Goal: Task Accomplishment & Management: Manage account settings

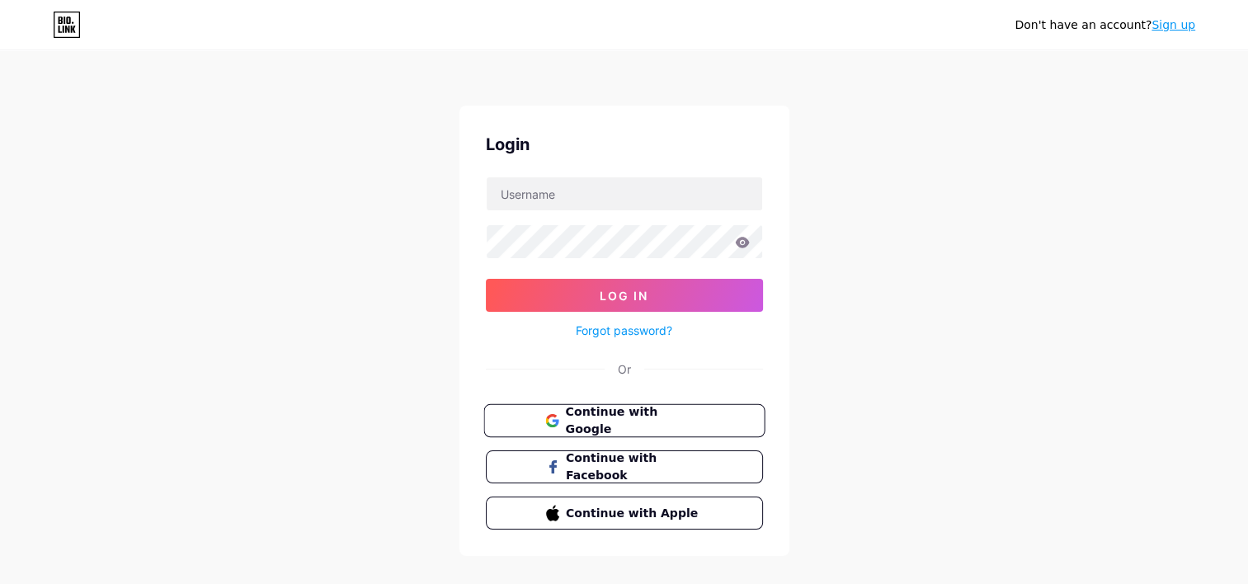
click at [620, 411] on span "Continue with Google" at bounding box center [634, 420] width 138 height 35
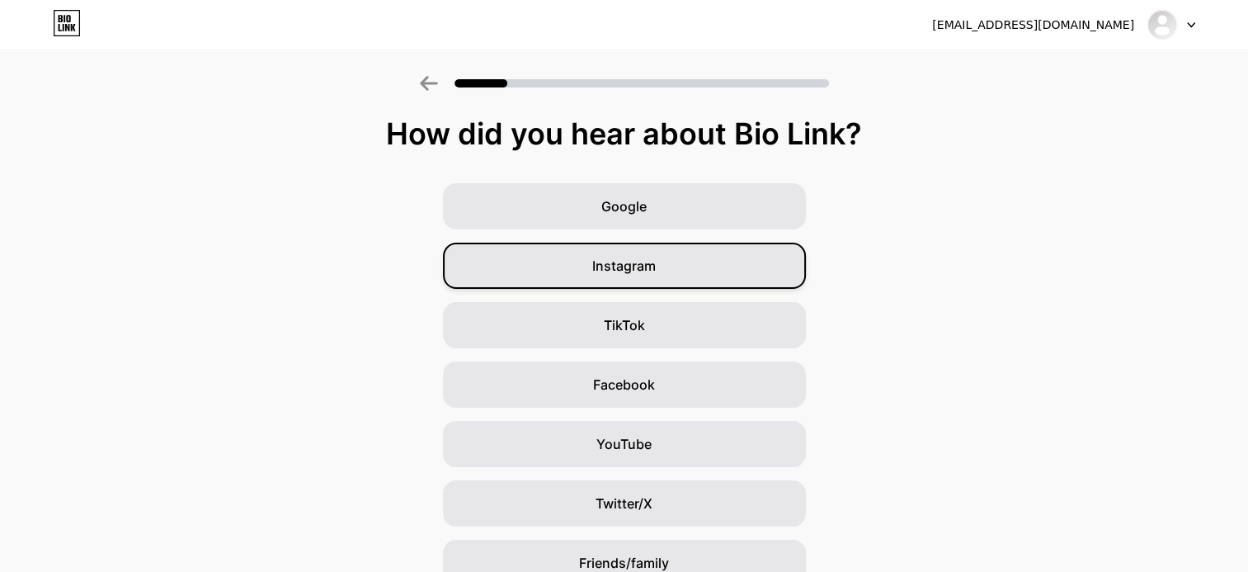
click at [526, 266] on div "Instagram" at bounding box center [624, 266] width 363 height 46
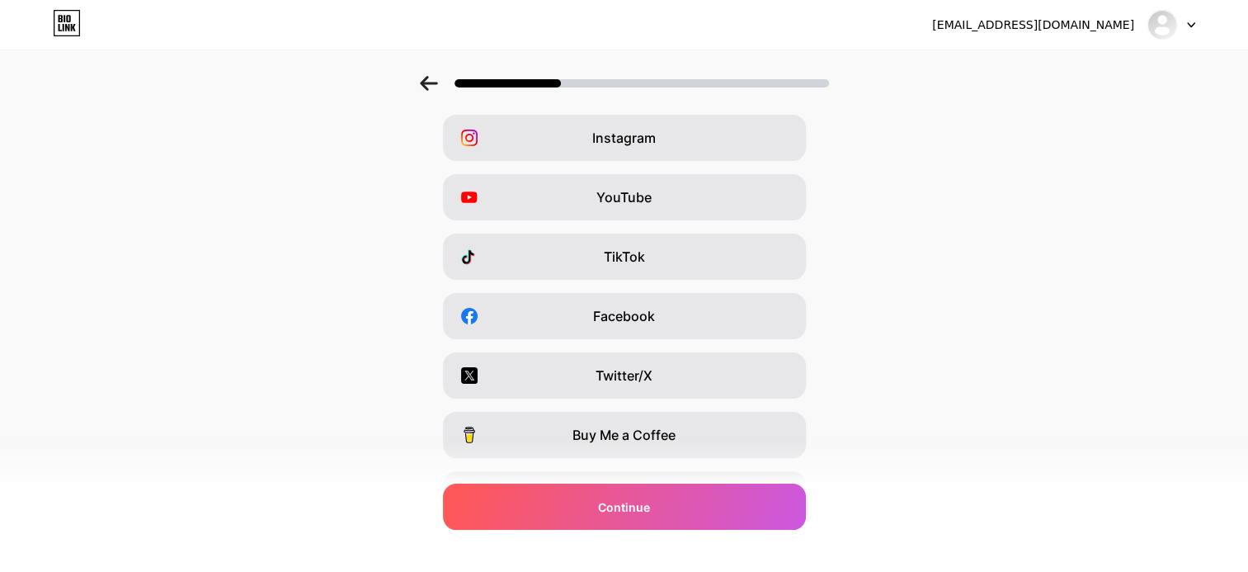
scroll to position [69, 0]
click at [429, 92] on div at bounding box center [624, 78] width 1248 height 58
click at [436, 84] on icon at bounding box center [428, 83] width 17 height 15
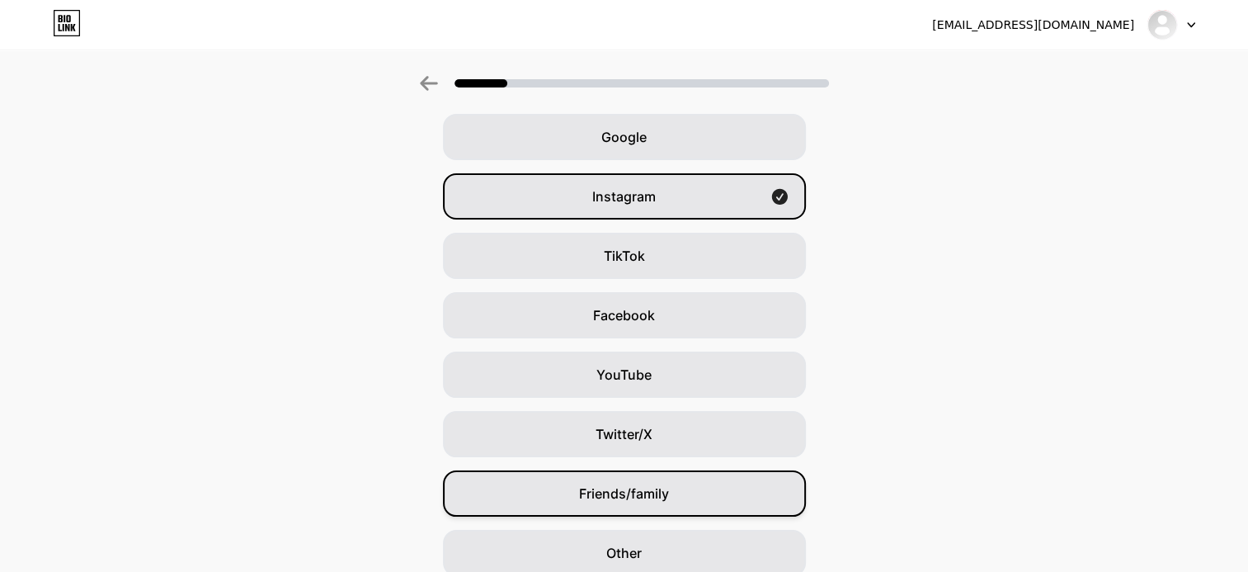
click at [635, 501] on span "Friends/family" at bounding box center [624, 493] width 90 height 20
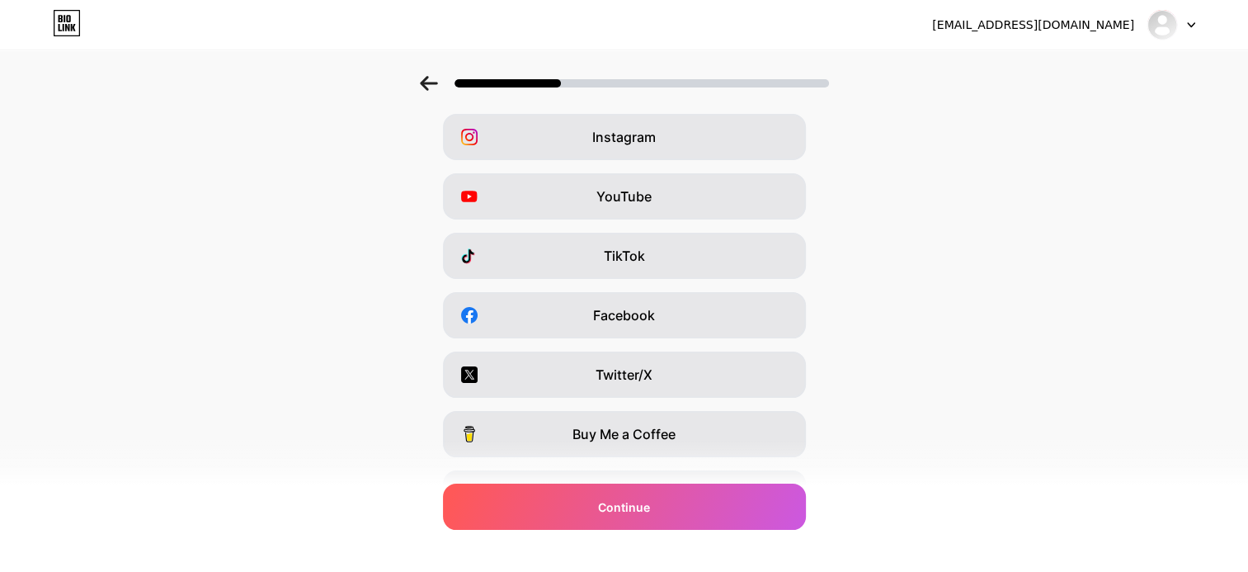
scroll to position [0, 0]
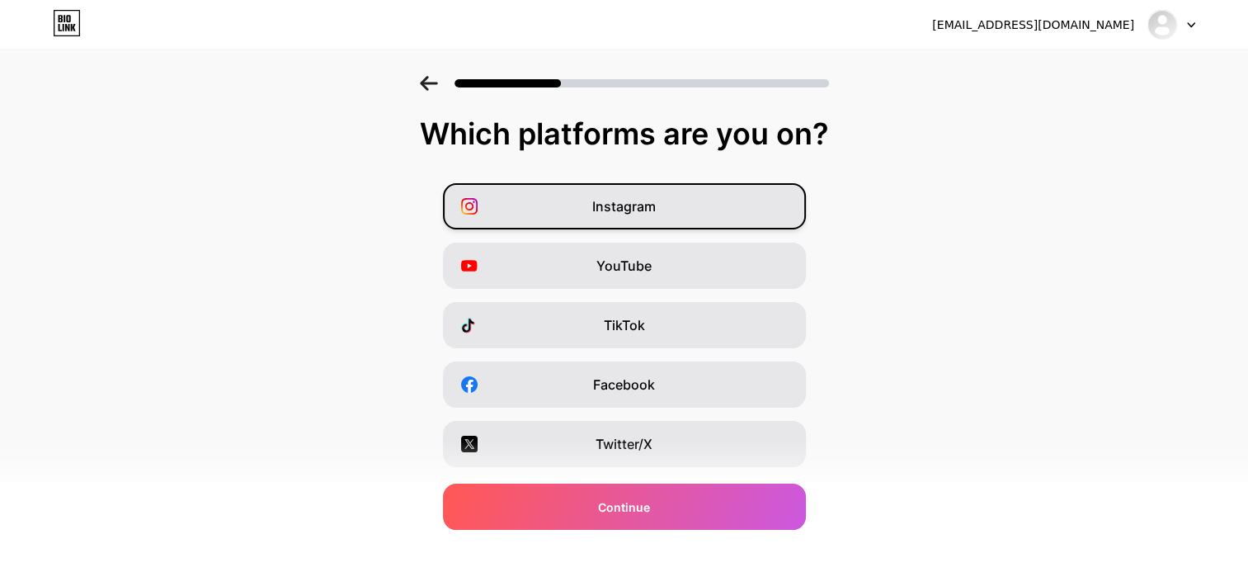
click at [656, 210] on span "Instagram" at bounding box center [624, 206] width 64 height 20
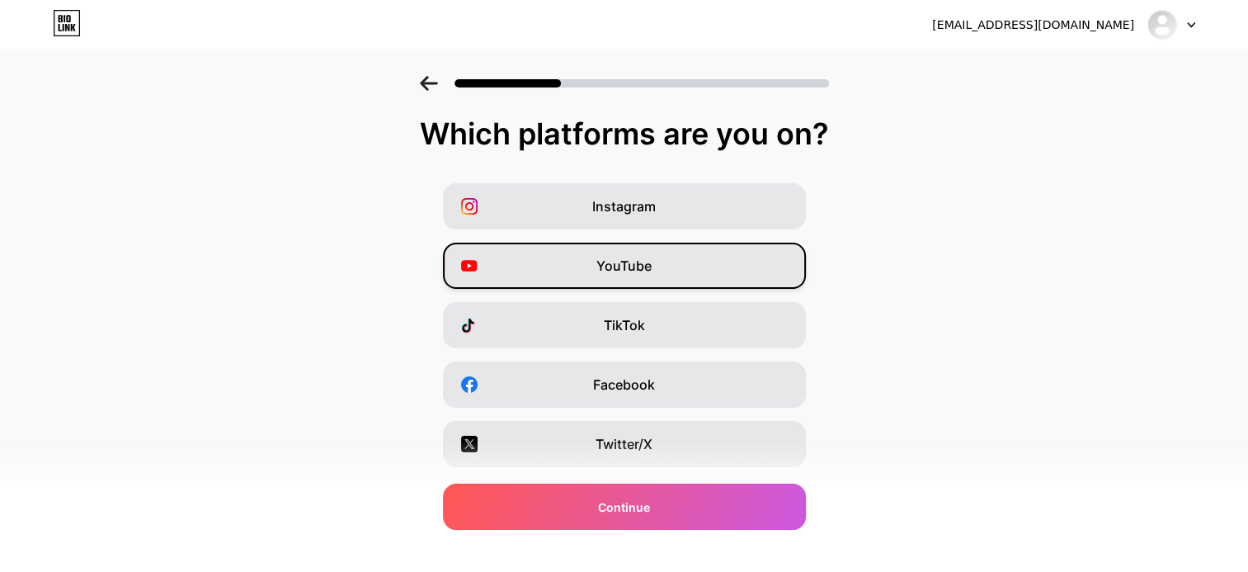
click at [652, 267] on span "YouTube" at bounding box center [623, 266] width 55 height 20
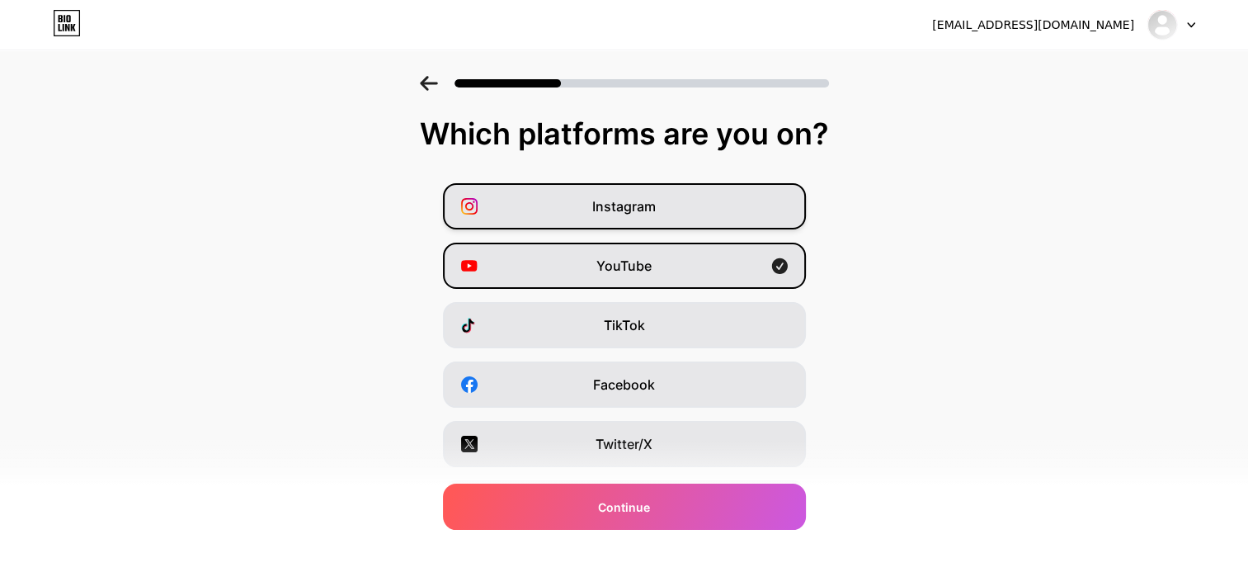
click at [662, 211] on div "Instagram" at bounding box center [624, 206] width 363 height 46
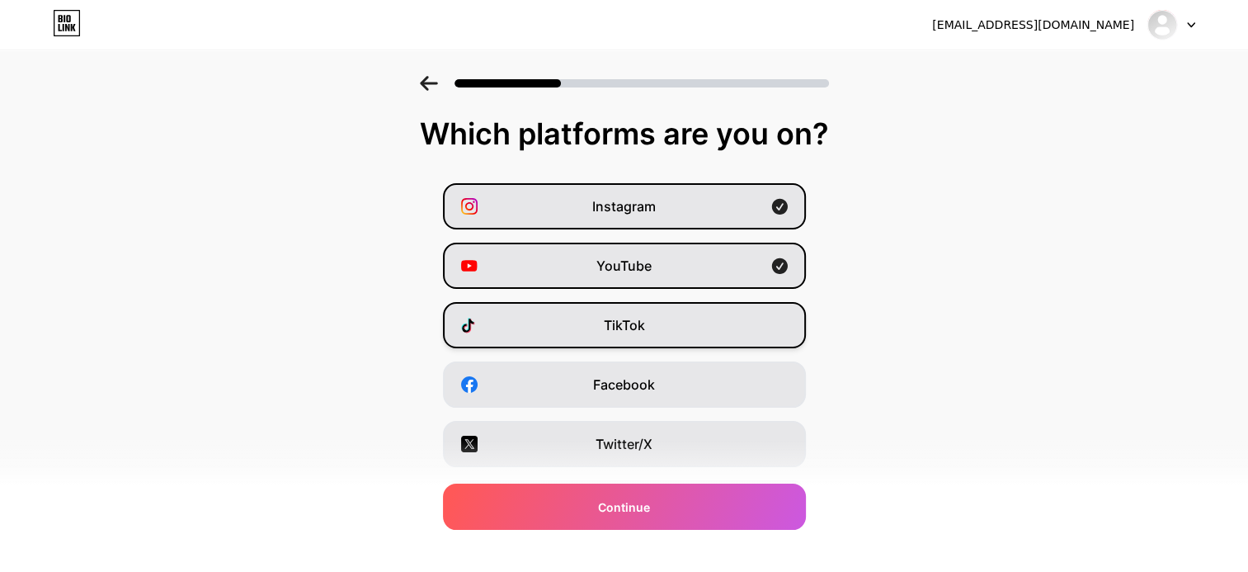
click at [667, 310] on div "TikTok" at bounding box center [624, 325] width 363 height 46
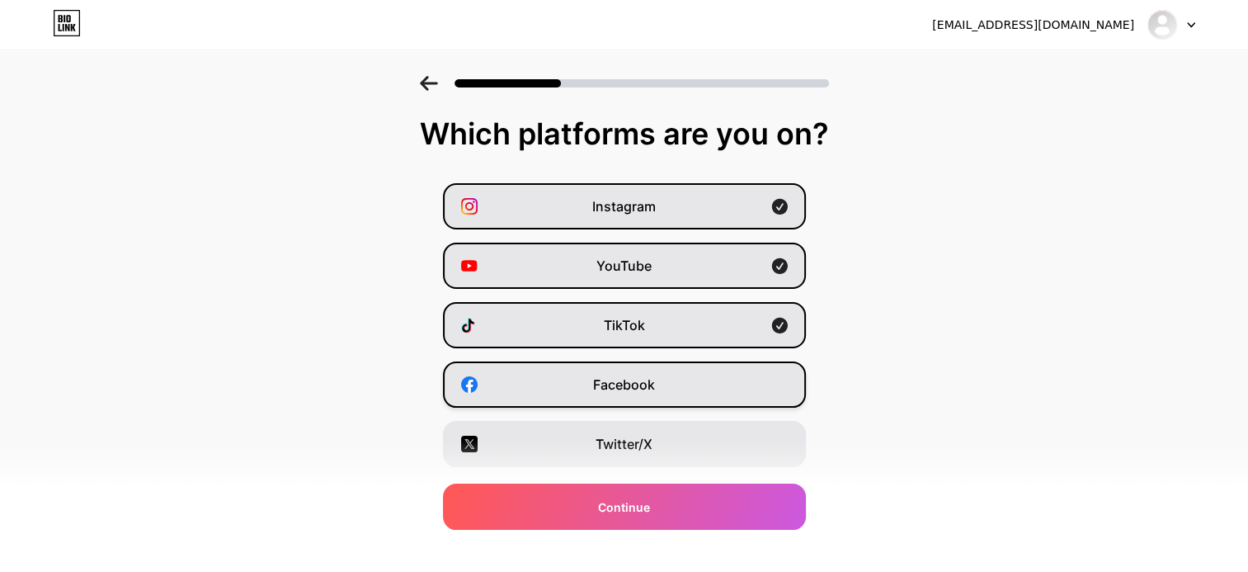
click at [684, 384] on div "Facebook" at bounding box center [624, 384] width 363 height 46
click at [698, 472] on div "Instagram YouTube TikTok Facebook Twitter/X Buy Me a Coffee Snapchat I have a w…" at bounding box center [624, 414] width 1232 height 462
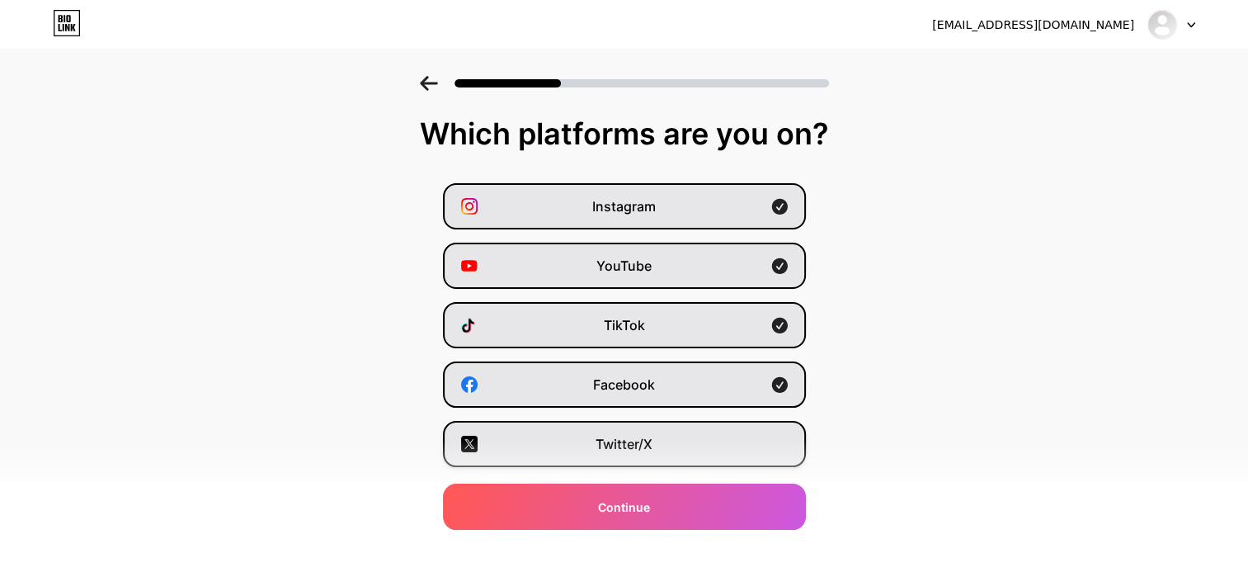
click at [700, 441] on div "Twitter/X" at bounding box center [624, 444] width 363 height 46
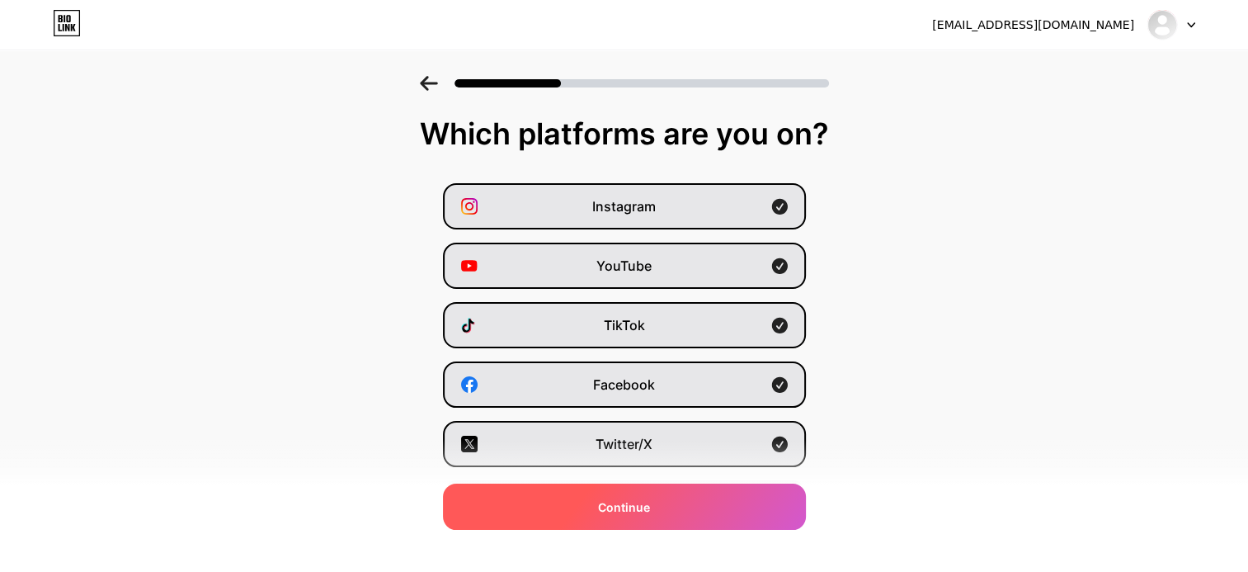
click at [688, 511] on div "Continue" at bounding box center [624, 506] width 363 height 46
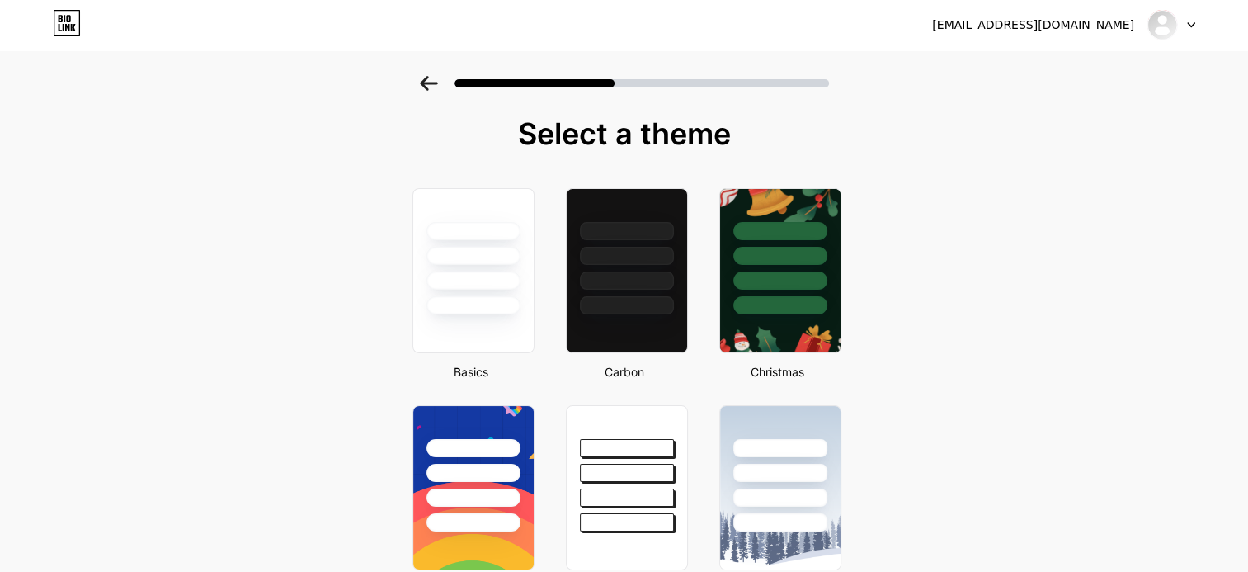
scroll to position [521, 0]
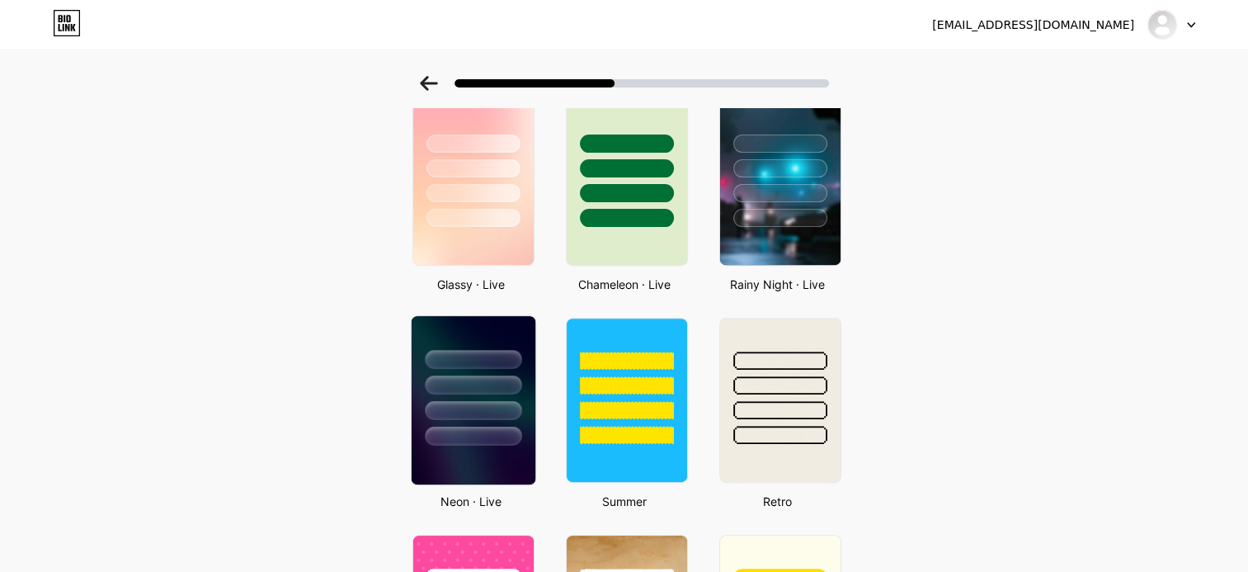
click at [470, 357] on div at bounding box center [473, 359] width 97 height 19
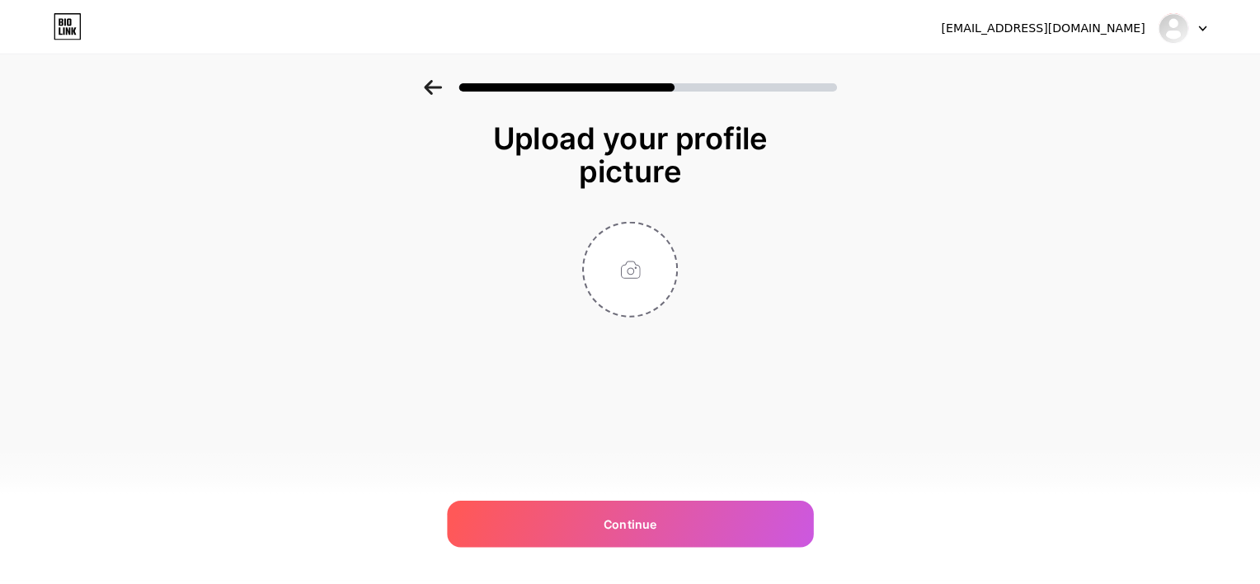
scroll to position [0, 0]
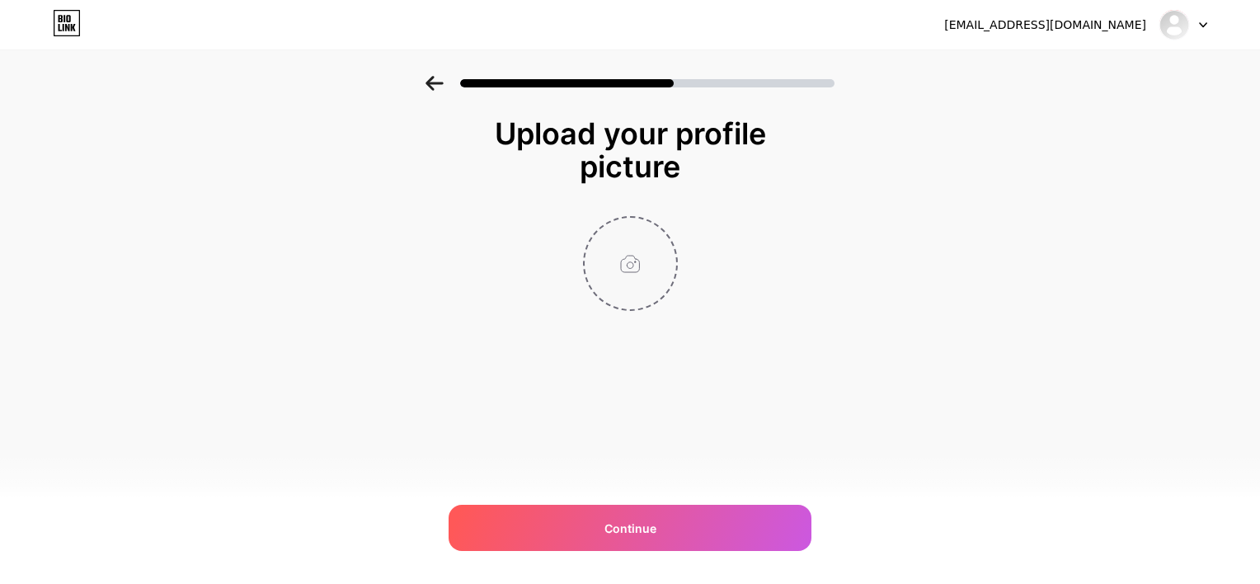
click at [627, 276] on input "file" at bounding box center [631, 264] width 92 height 92
type input "C:\fakepath\IMG_0839.jpg"
click at [639, 252] on img at bounding box center [630, 263] width 95 height 95
click at [667, 237] on circle at bounding box center [668, 228] width 18 height 18
click at [637, 264] on input "file" at bounding box center [631, 264] width 92 height 92
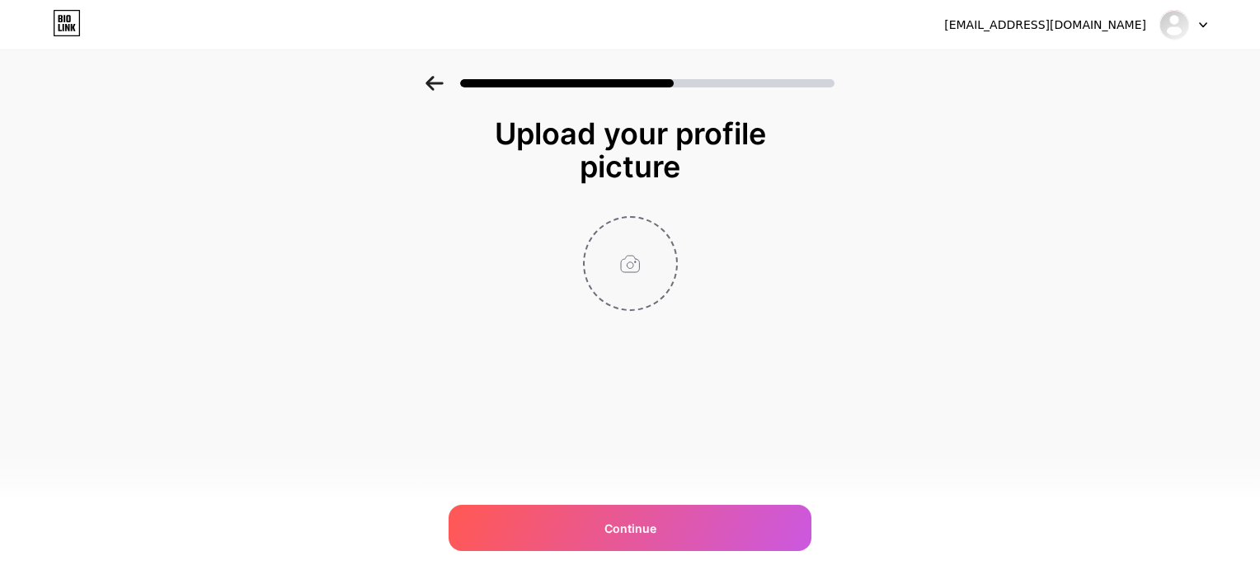
type input "C:\fakepath\IMG_0839.jpg"
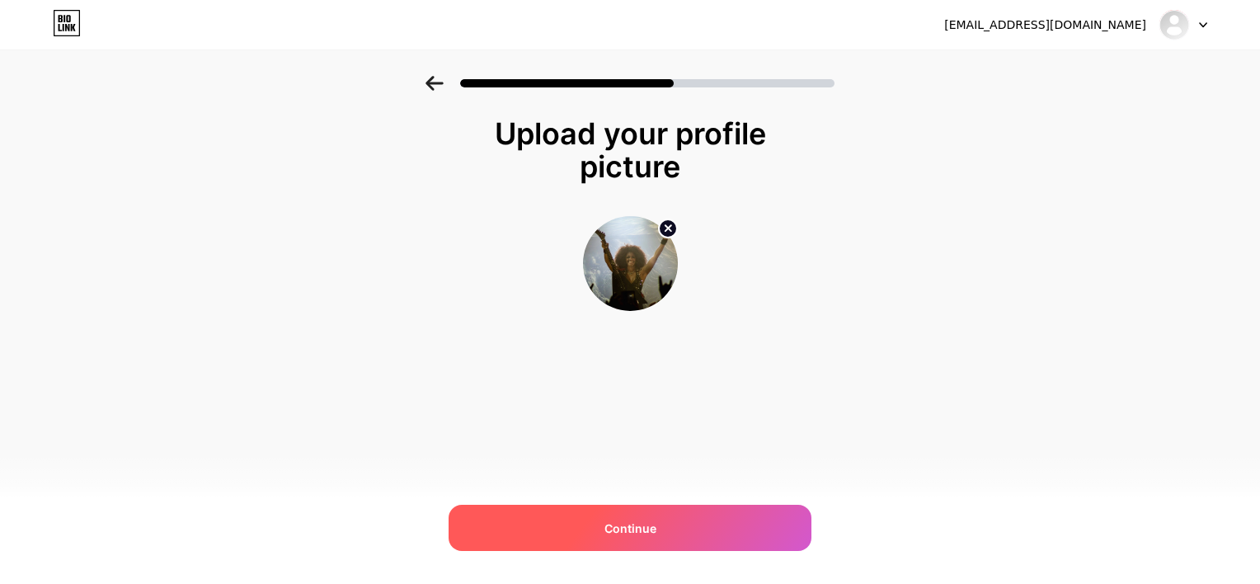
click at [611, 538] on div "Continue" at bounding box center [630, 528] width 363 height 46
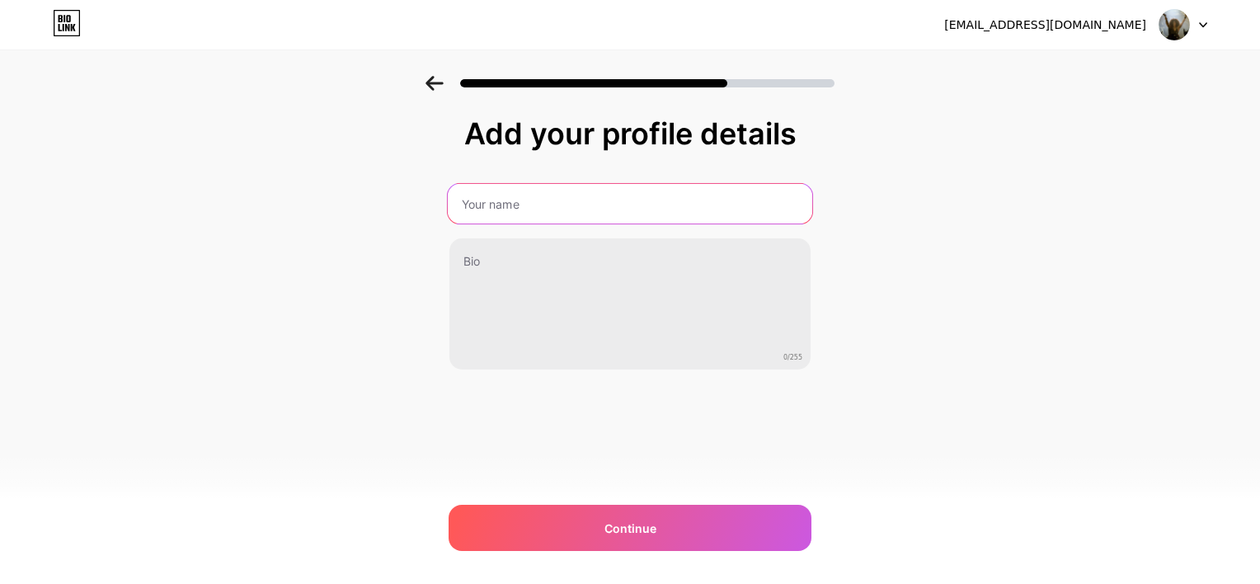
click at [506, 205] on input "text" at bounding box center [630, 204] width 365 height 40
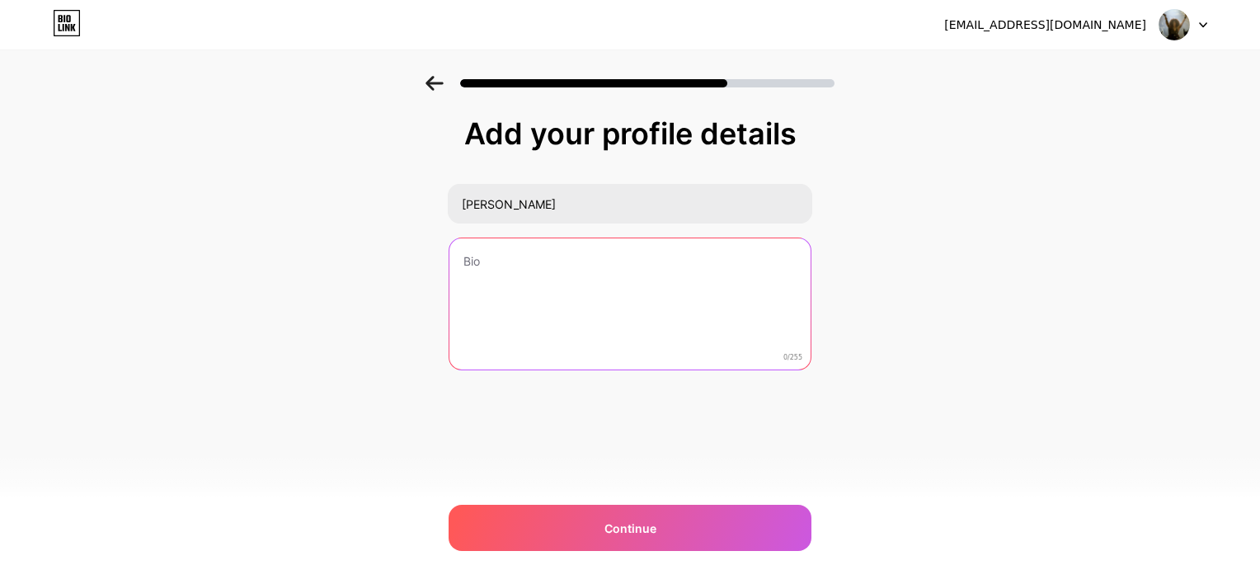
click at [540, 279] on textarea at bounding box center [630, 304] width 361 height 133
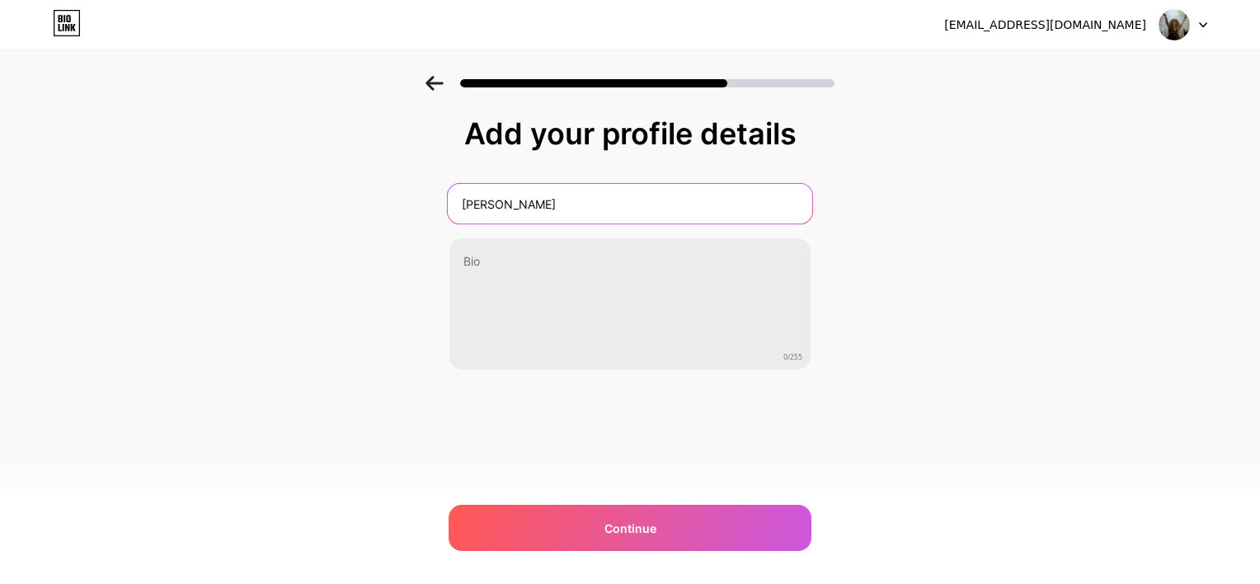
click at [624, 218] on input "[PERSON_NAME]" at bounding box center [630, 204] width 365 height 40
type input "[PERSON_NAME]"
